Goal: Task Accomplishment & Management: Manage account settings

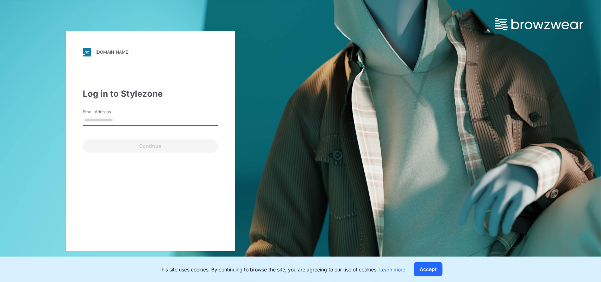
click at [92, 117] on input "Email Address" at bounding box center [150, 120] width 135 height 11
click at [106, 121] on input "Email Address" at bounding box center [150, 120] width 135 height 11
type input "**********"
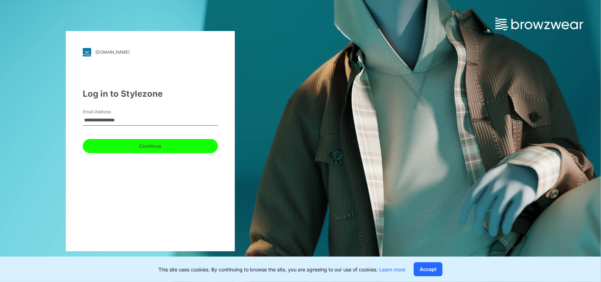
click at [123, 150] on button "Continue" at bounding box center [150, 146] width 135 height 14
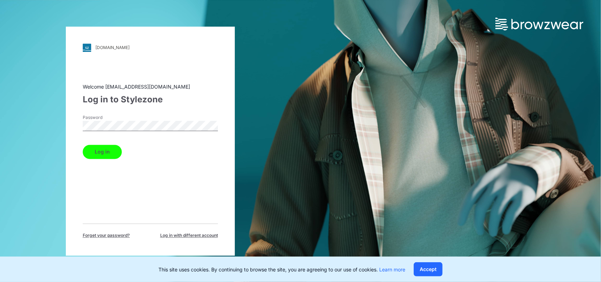
click at [102, 150] on button "Log in" at bounding box center [102, 151] width 39 height 14
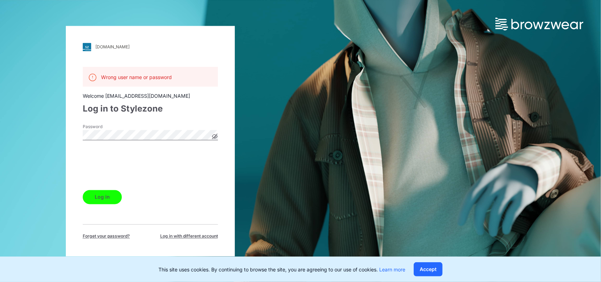
click at [103, 194] on button "Log in" at bounding box center [102, 197] width 39 height 14
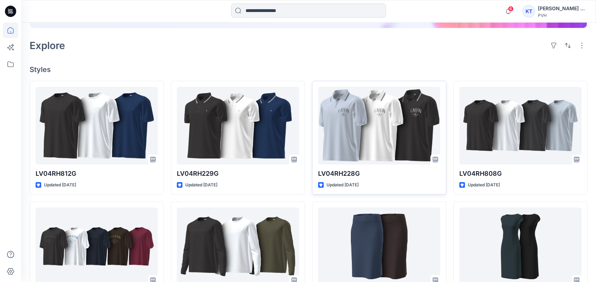
scroll to position [176, 0]
